Goal: Task Accomplishment & Management: Use online tool/utility

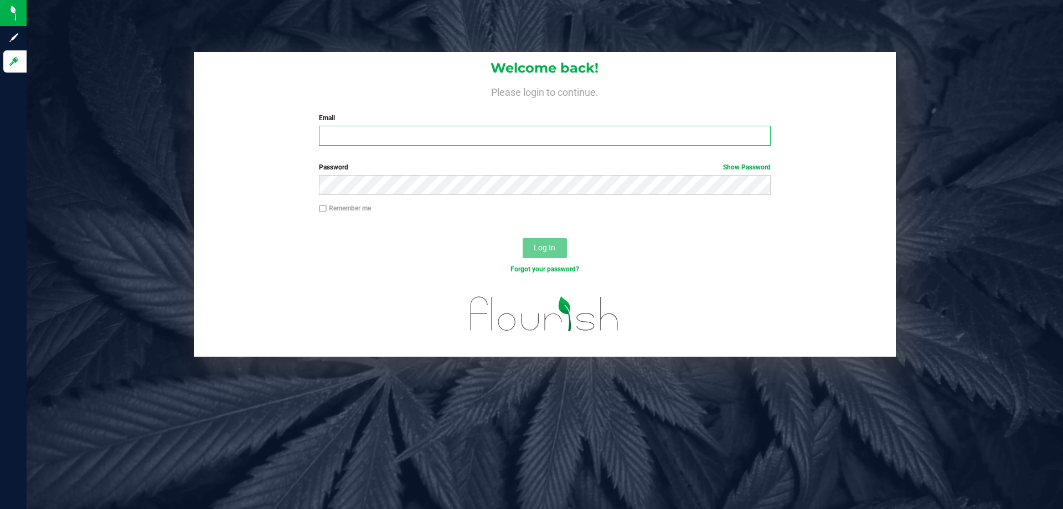
click at [370, 133] on input "Email" at bounding box center [544, 136] width 451 height 20
type input "[EMAIL_ADDRESS][DOMAIN_NAME]"
click at [523, 238] on button "Log In" at bounding box center [545, 248] width 44 height 20
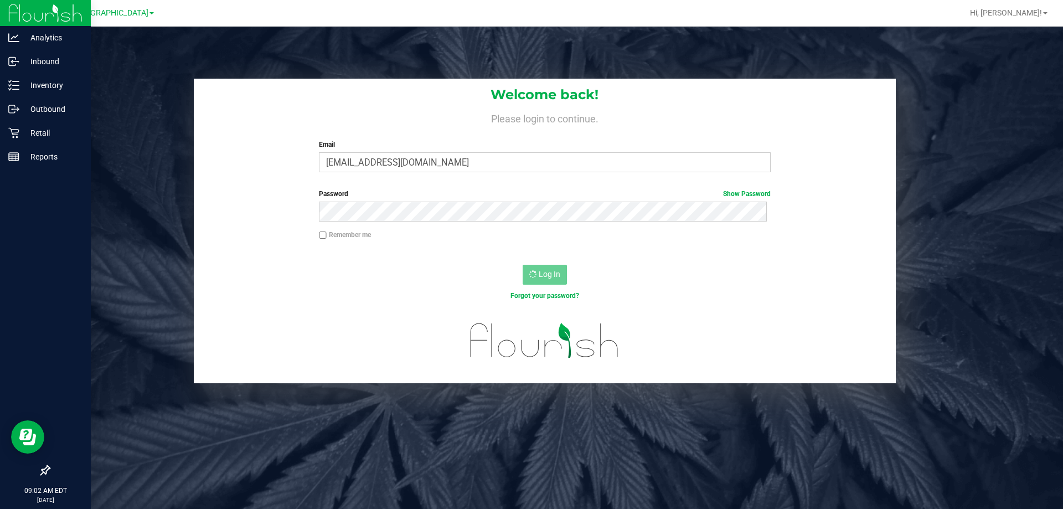
click at [24, 271] on div at bounding box center [45, 314] width 91 height 290
drag, startPoint x: 42, startPoint y: 124, endPoint x: 83, endPoint y: 112, distance: 43.1
click at [42, 123] on div "Retail" at bounding box center [47, 133] width 88 height 22
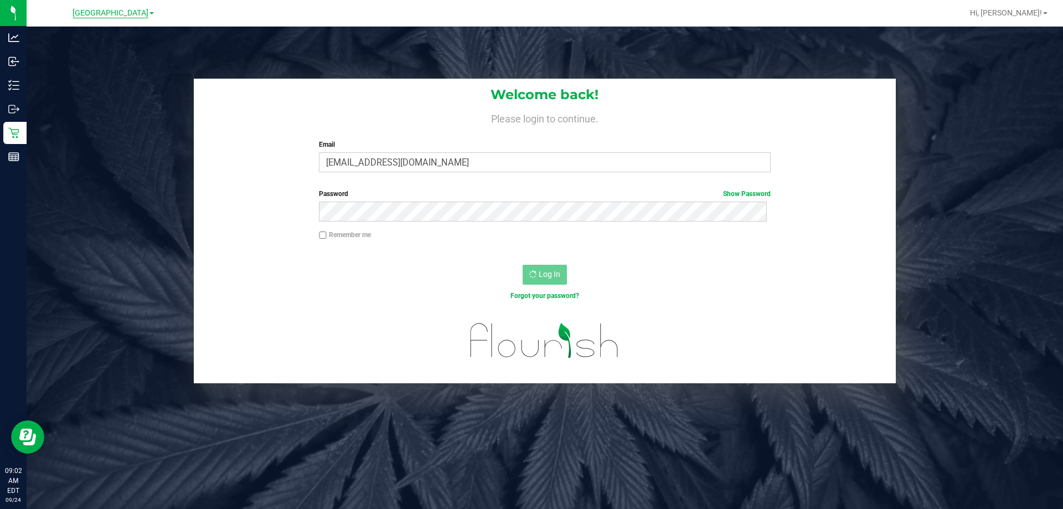
click at [106, 11] on span "[GEOGRAPHIC_DATA]" at bounding box center [111, 13] width 76 height 10
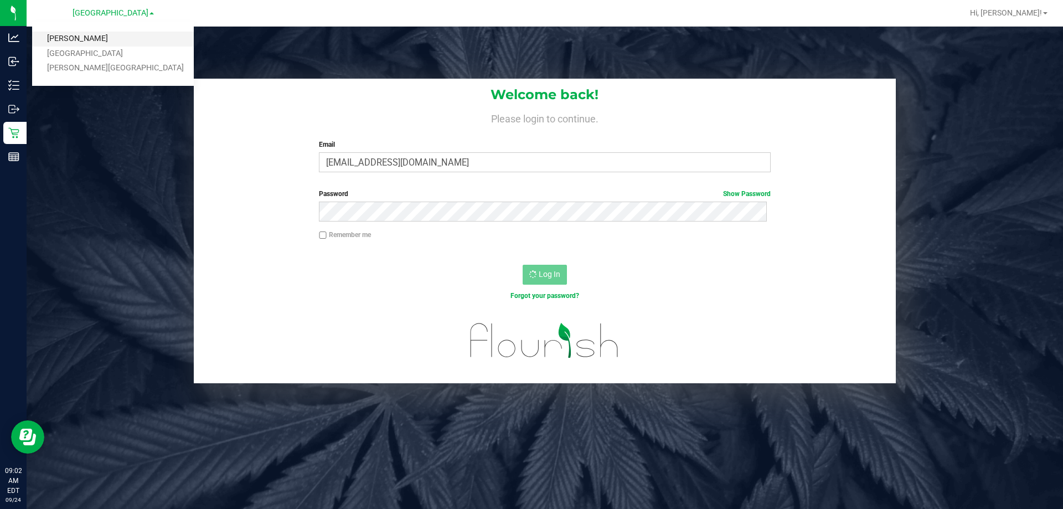
click at [74, 33] on link "[PERSON_NAME]" at bounding box center [113, 39] width 162 height 15
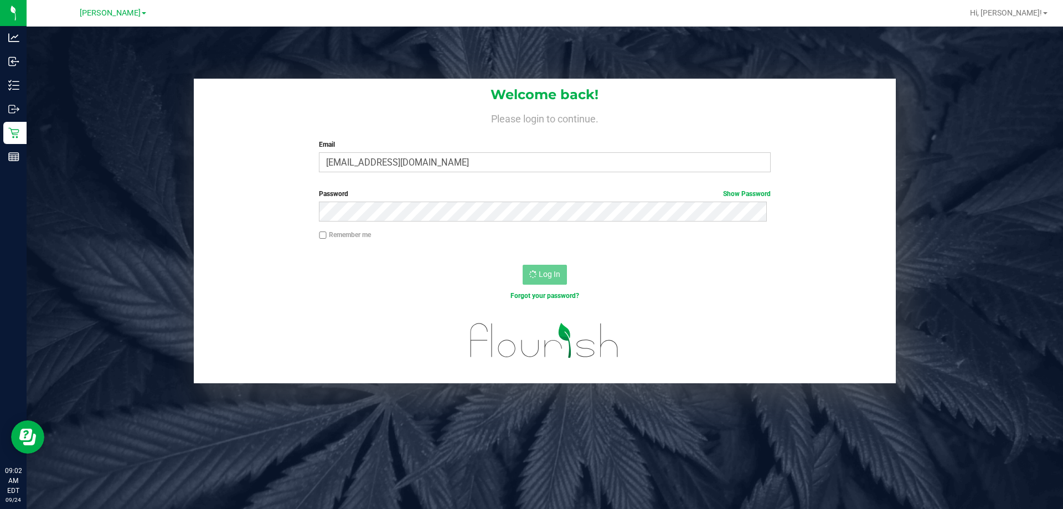
click at [476, 413] on div "Welcome back! Please login to continue. Email [EMAIL_ADDRESS][DOMAIN_NAME] Requ…" at bounding box center [545, 281] width 1037 height 509
drag, startPoint x: 145, startPoint y: 191, endPoint x: 88, endPoint y: 153, distance: 68.0
click at [144, 189] on div "Welcome back! Please login to continue. Email [EMAIL_ADDRESS][DOMAIN_NAME] Requ…" at bounding box center [544, 231] width 1053 height 305
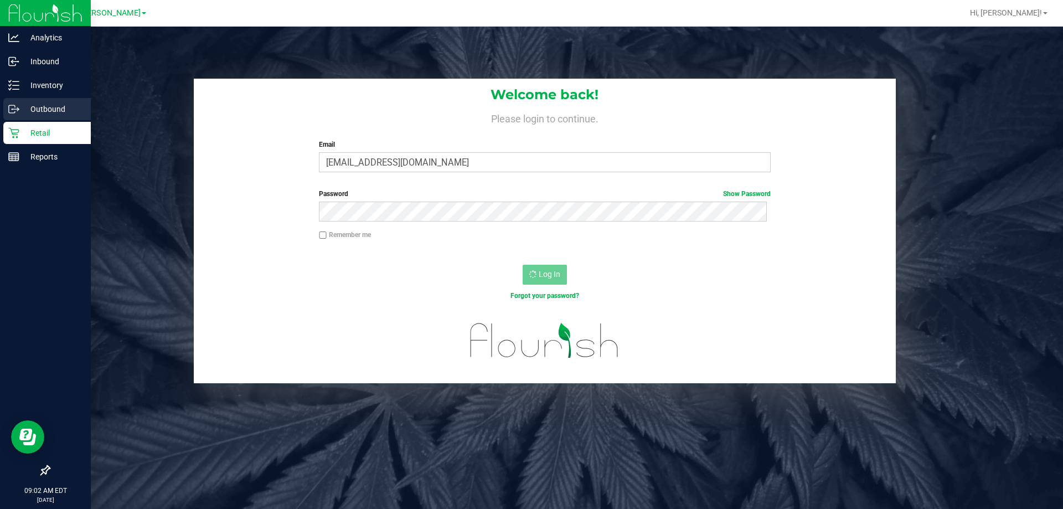
click at [11, 106] on icon at bounding box center [13, 109] width 11 height 11
click at [33, 133] on p "Retail" at bounding box center [52, 132] width 66 height 13
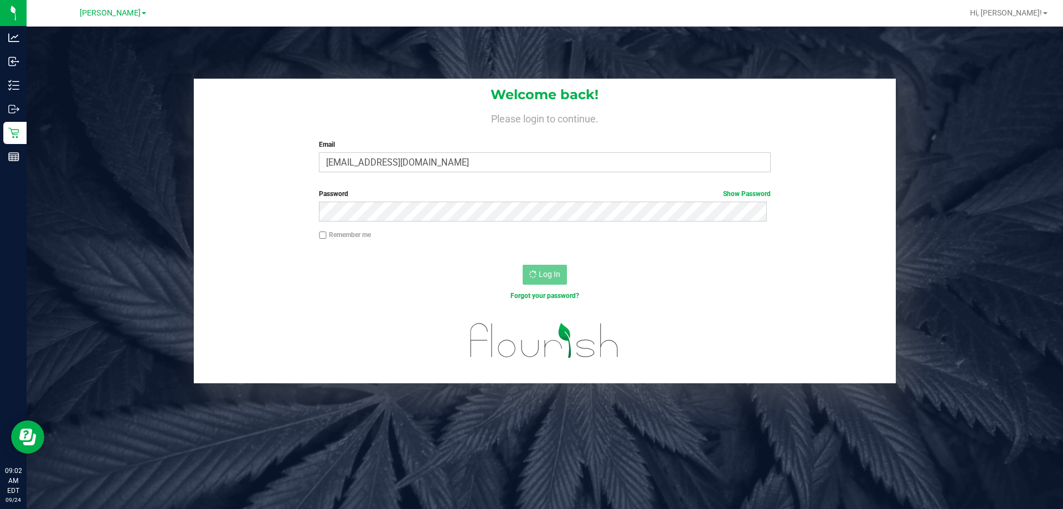
click at [86, 104] on div "Welcome back! Please login to continue. Email [EMAIL_ADDRESS][DOMAIN_NAME] Requ…" at bounding box center [544, 231] width 1053 height 305
click at [655, 303] on div "Forgot your password?" at bounding box center [545, 304] width 702 height 16
click at [653, 301] on div "Forgot your password?" at bounding box center [545, 304] width 702 height 16
click at [567, 241] on div "Remember me" at bounding box center [545, 236] width 468 height 13
click at [326, 276] on div "Log In" at bounding box center [545, 278] width 702 height 37
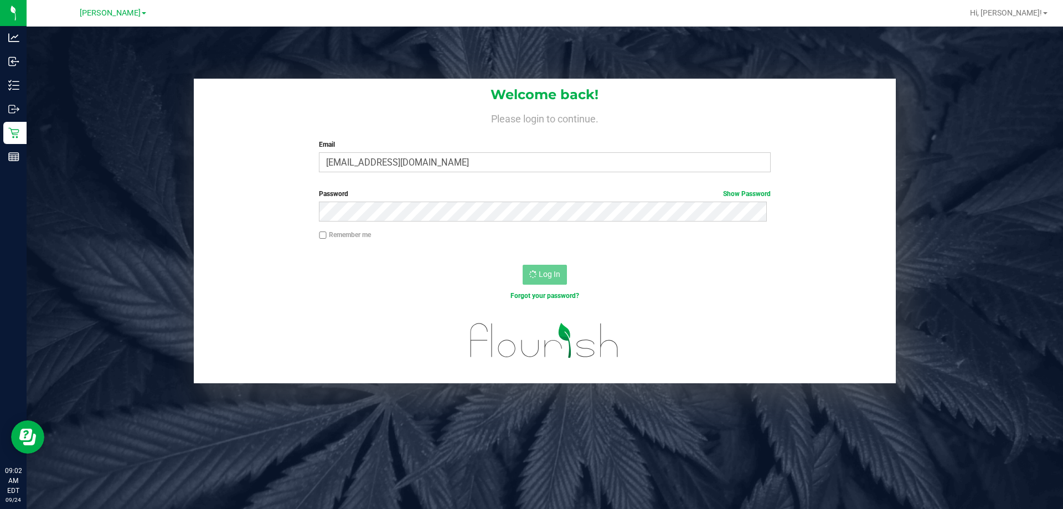
click at [385, 45] on div "Welcome back! Please login to continue. Email [EMAIL_ADDRESS][DOMAIN_NAME] Requ…" at bounding box center [545, 281] width 1037 height 509
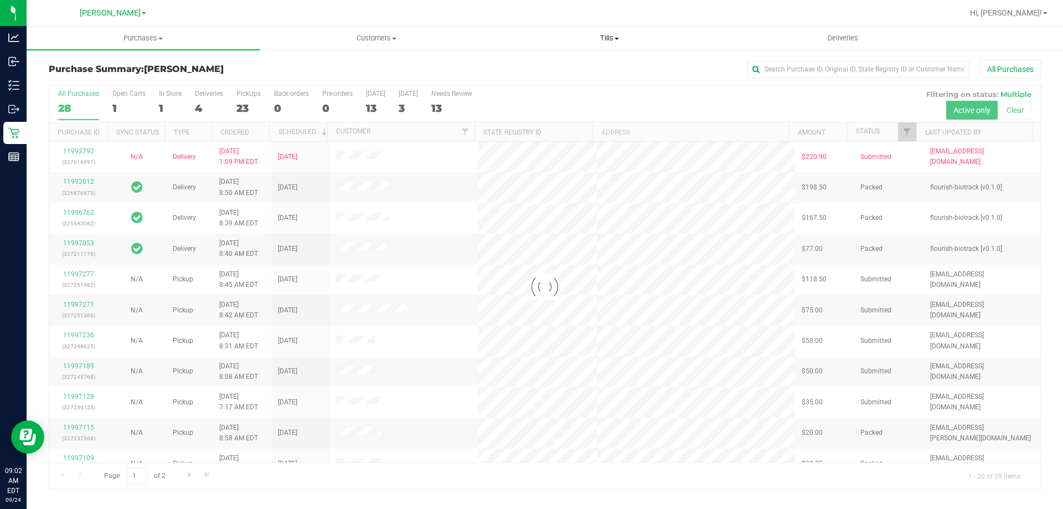
click at [607, 39] on span "Tills" at bounding box center [609, 38] width 232 height 10
click at [579, 69] on li "Manage tills" at bounding box center [609, 66] width 233 height 13
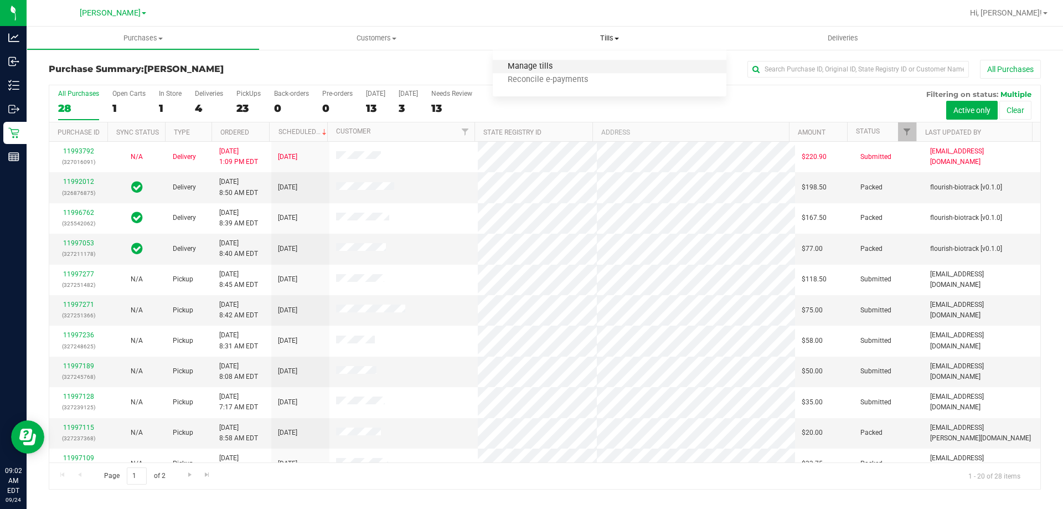
click at [550, 64] on span "Manage tills" at bounding box center [530, 66] width 75 height 9
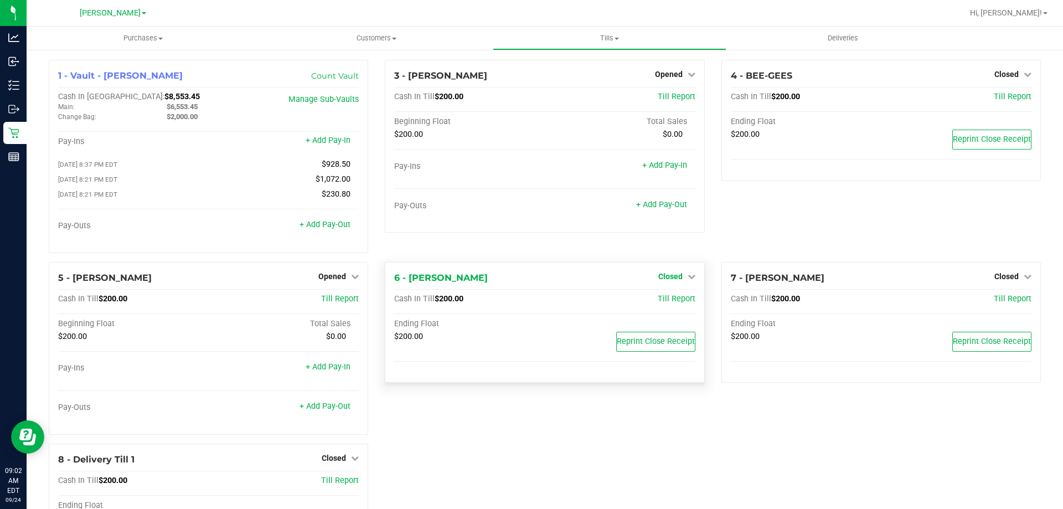
click at [663, 277] on span "Closed" at bounding box center [670, 276] width 24 height 9
click at [663, 301] on link "Open Till" at bounding box center [670, 299] width 29 height 9
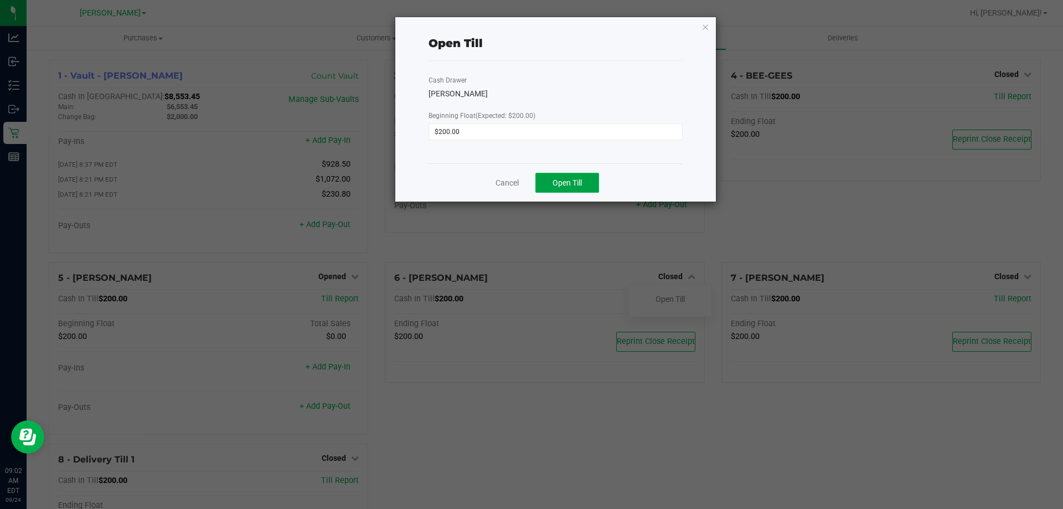
click at [579, 185] on span "Open Till" at bounding box center [567, 182] width 29 height 9
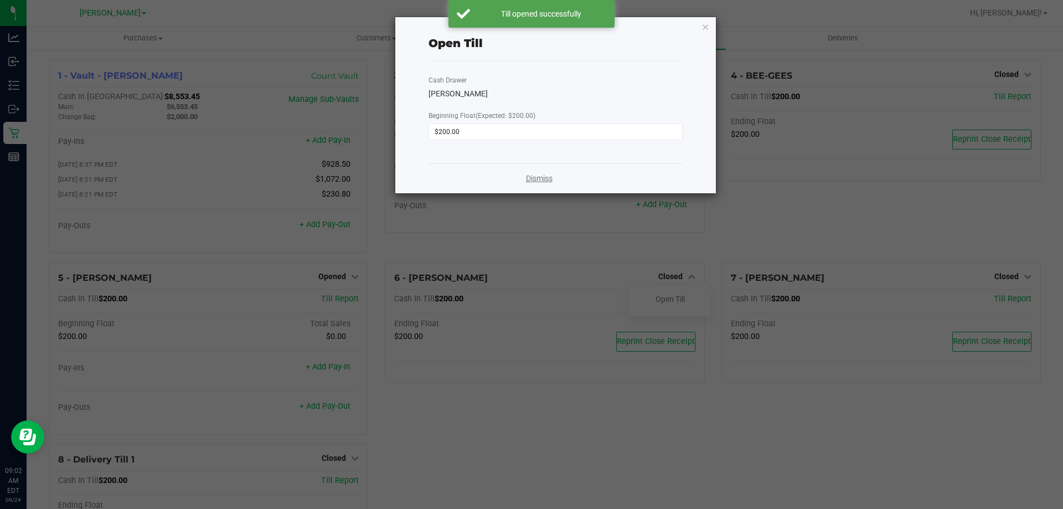
click at [534, 177] on link "Dismiss" at bounding box center [539, 179] width 27 height 12
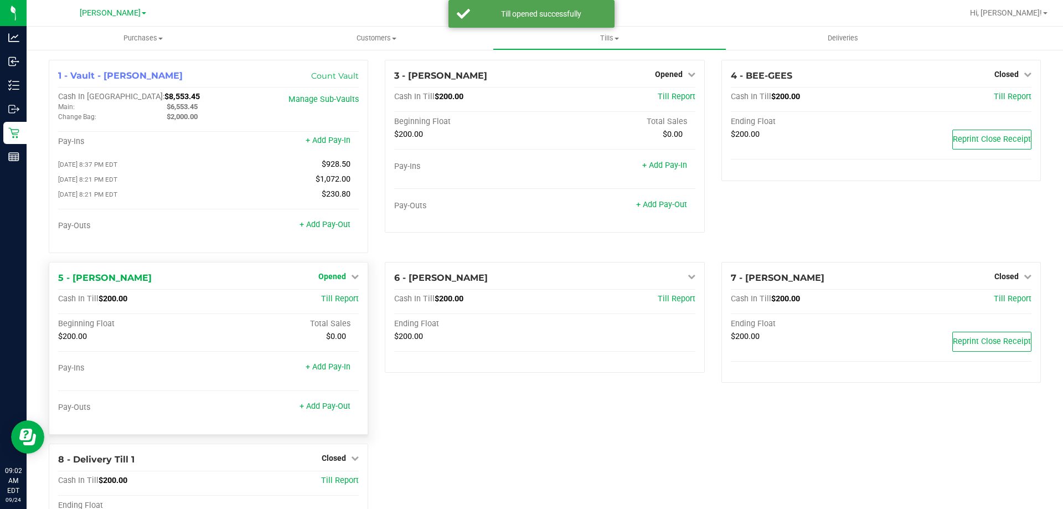
click at [327, 277] on span "Opened" at bounding box center [332, 276] width 28 height 9
click at [440, 447] on div "1 - Vault - Brandon WC Count Vault Cash In Vault: $8,553.45 Main: $6,553.45 Cha…" at bounding box center [544, 316] width 1009 height 513
click at [346, 462] on link "Closed" at bounding box center [340, 458] width 37 height 9
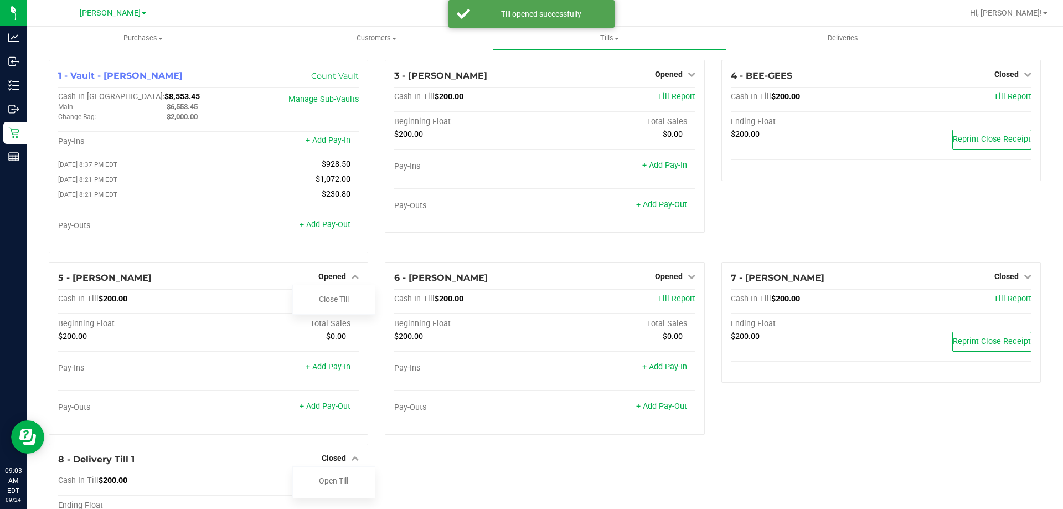
click at [413, 474] on div "1 - Vault - Brandon WC Count Vault Cash In Vault: $8,553.45 Main: $6,553.45 Cha…" at bounding box center [544, 316] width 1009 height 513
drag, startPoint x: 431, startPoint y: 239, endPoint x: 778, endPoint y: 261, distance: 348.0
click at [431, 239] on div "3 - CONNIE-SMITH Opened Close Till Cash In Till $200.00 Till Report Beginning F…" at bounding box center [545, 161] width 336 height 202
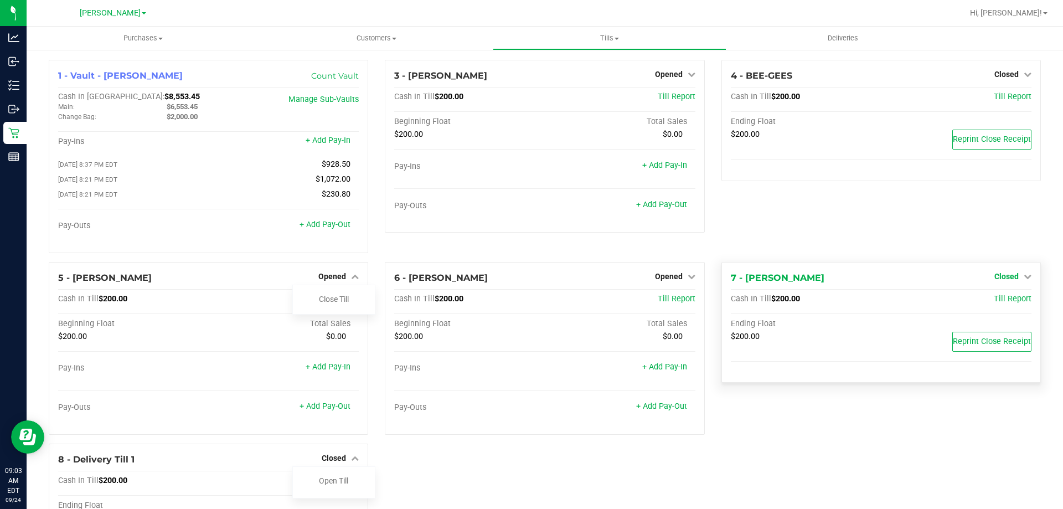
click at [1011, 280] on link "Closed" at bounding box center [1013, 276] width 37 height 9
click at [1008, 303] on link "Open Till" at bounding box center [1006, 299] width 29 height 9
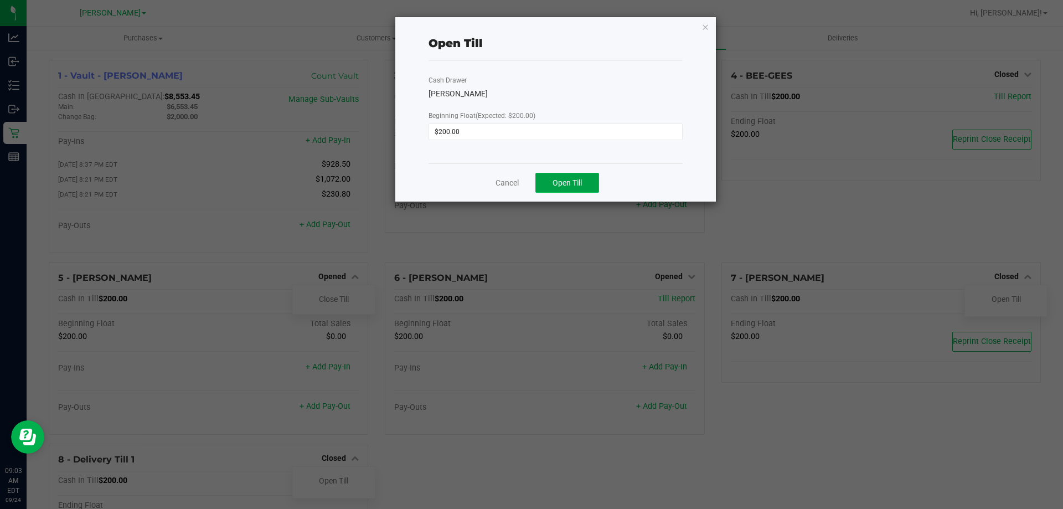
click at [570, 179] on span "Open Till" at bounding box center [567, 182] width 29 height 9
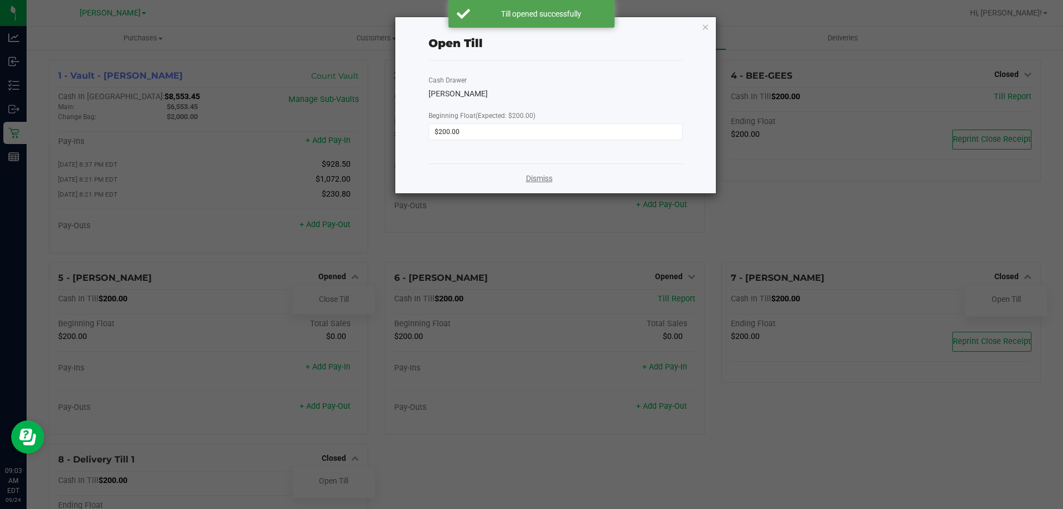
click at [535, 174] on link "Dismiss" at bounding box center [539, 179] width 27 height 12
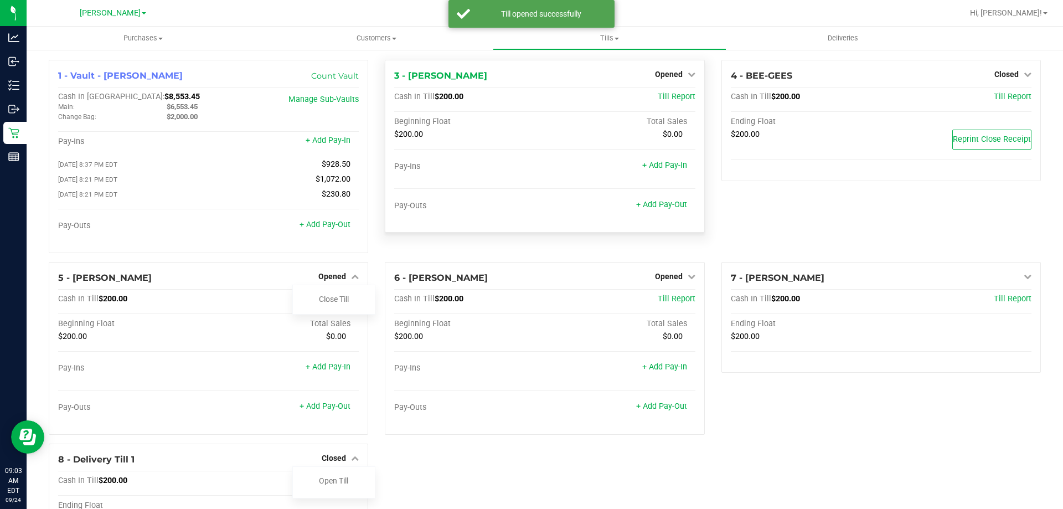
click at [525, 208] on div "Pay-Outs" at bounding box center [469, 206] width 151 height 10
